Goal: Information Seeking & Learning: Learn about a topic

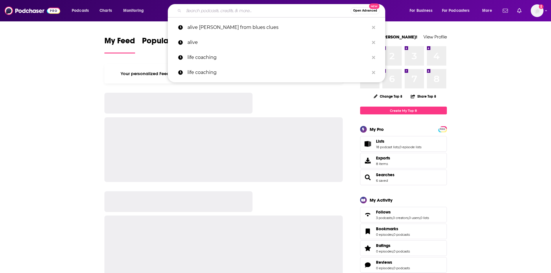
click at [317, 8] on input "Search podcasts, credits, & more..." at bounding box center [267, 10] width 167 height 9
paste input "Ever Forward Radio"
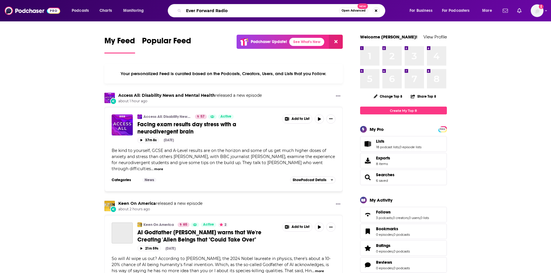
type input "Ever Forward Radio"
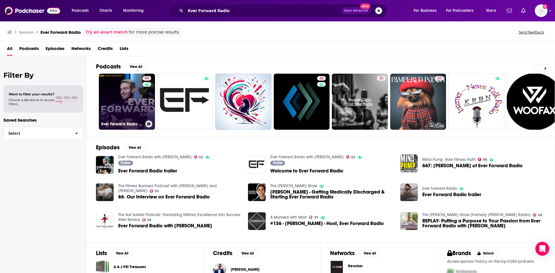
click at [107, 92] on link "53 Ever Forward Radio with [PERSON_NAME]" at bounding box center [127, 102] width 56 height 56
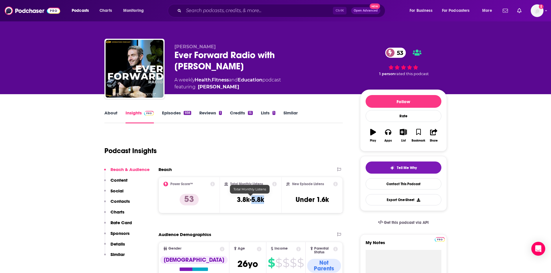
drag, startPoint x: 266, startPoint y: 204, endPoint x: 253, endPoint y: 204, distance: 13.6
click at [253, 204] on div "Total Monthly Listens 3.8k-5.8k" at bounding box center [250, 195] width 52 height 27
copy h3 "5.8k"
